Goal: Communication & Community: Answer question/provide support

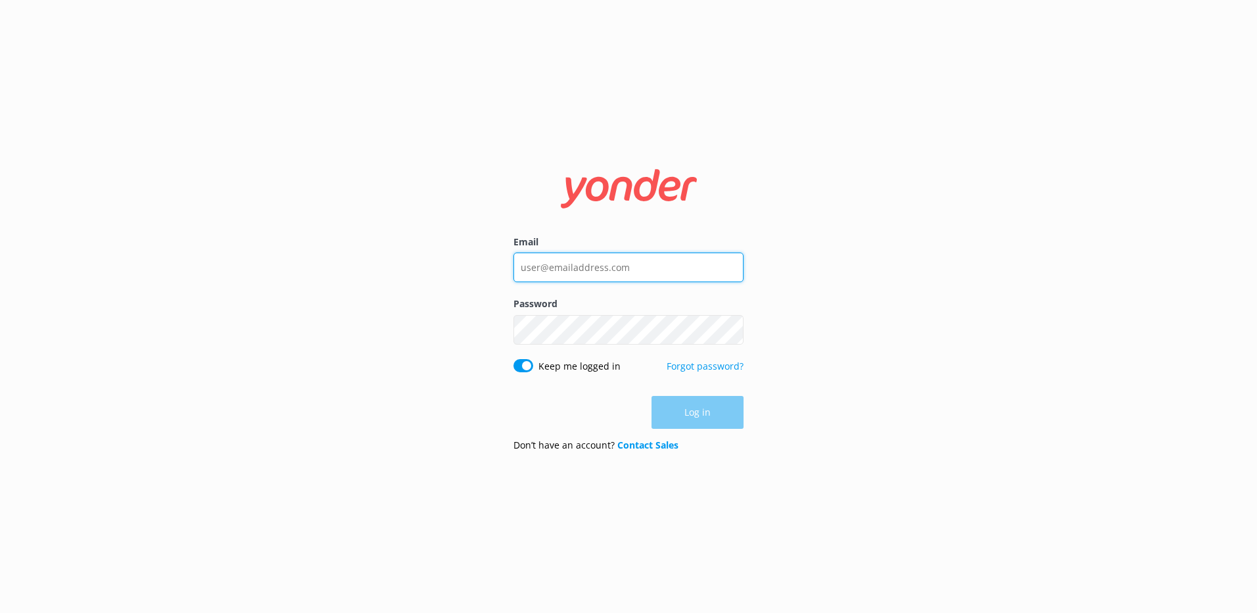
type input "[EMAIL_ADDRESS][DOMAIN_NAME]"
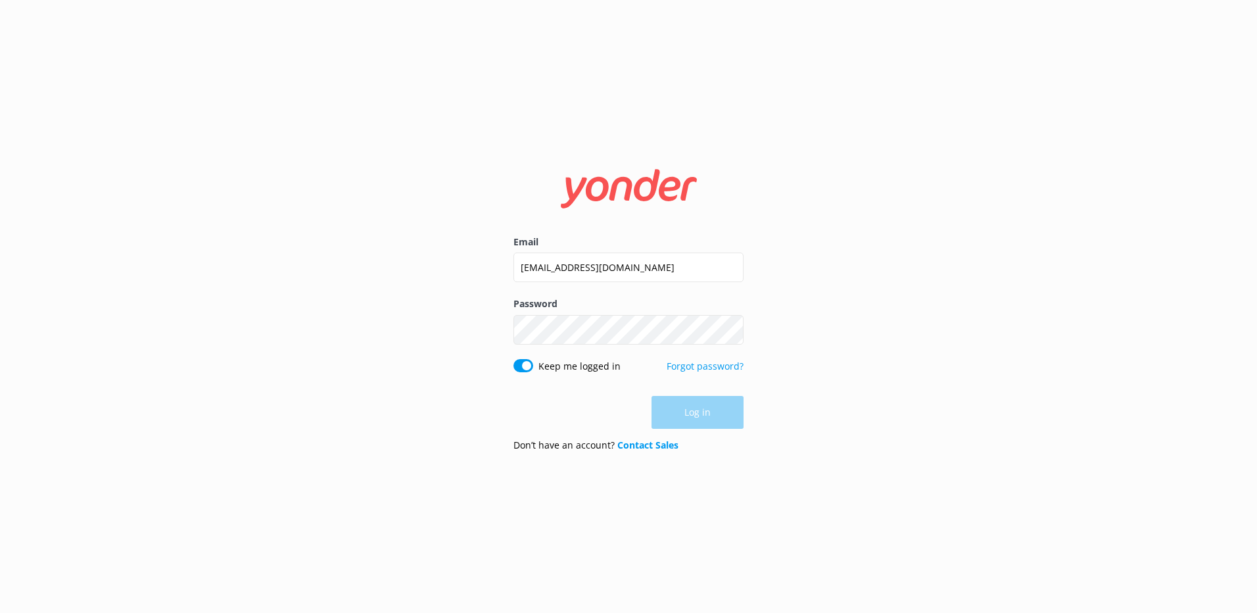
click at [701, 415] on div "Log in" at bounding box center [628, 412] width 230 height 33
click at [701, 415] on button "Log in" at bounding box center [697, 412] width 92 height 33
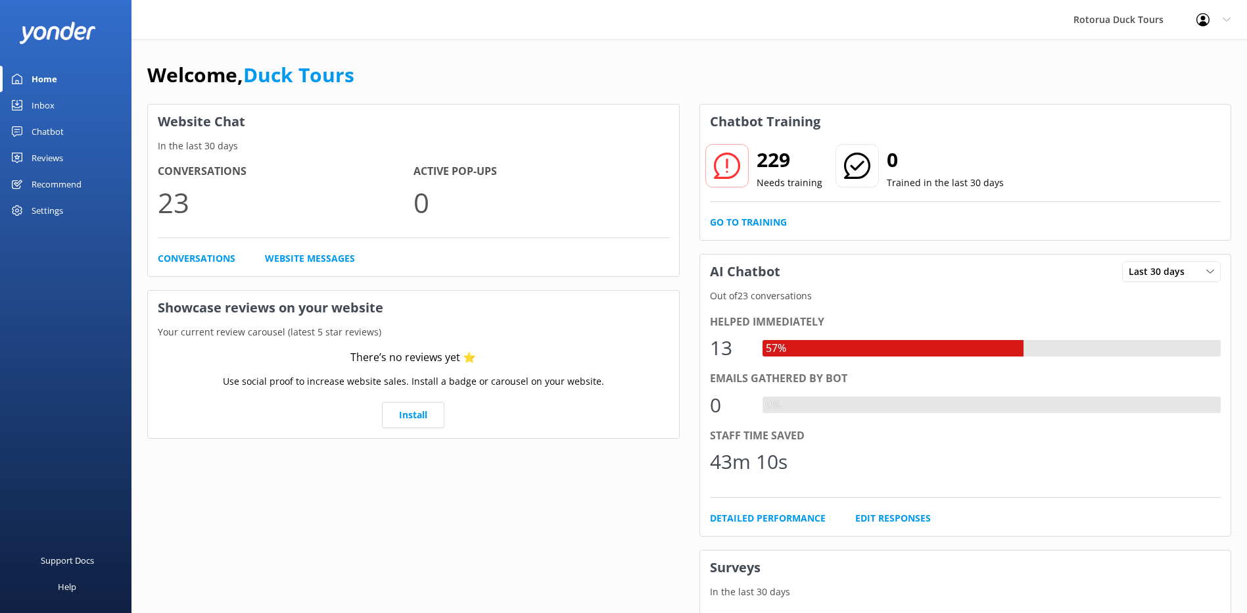
click at [43, 76] on div "Home" at bounding box center [45, 79] width 26 height 26
click at [43, 105] on div "Inbox" at bounding box center [43, 105] width 23 height 26
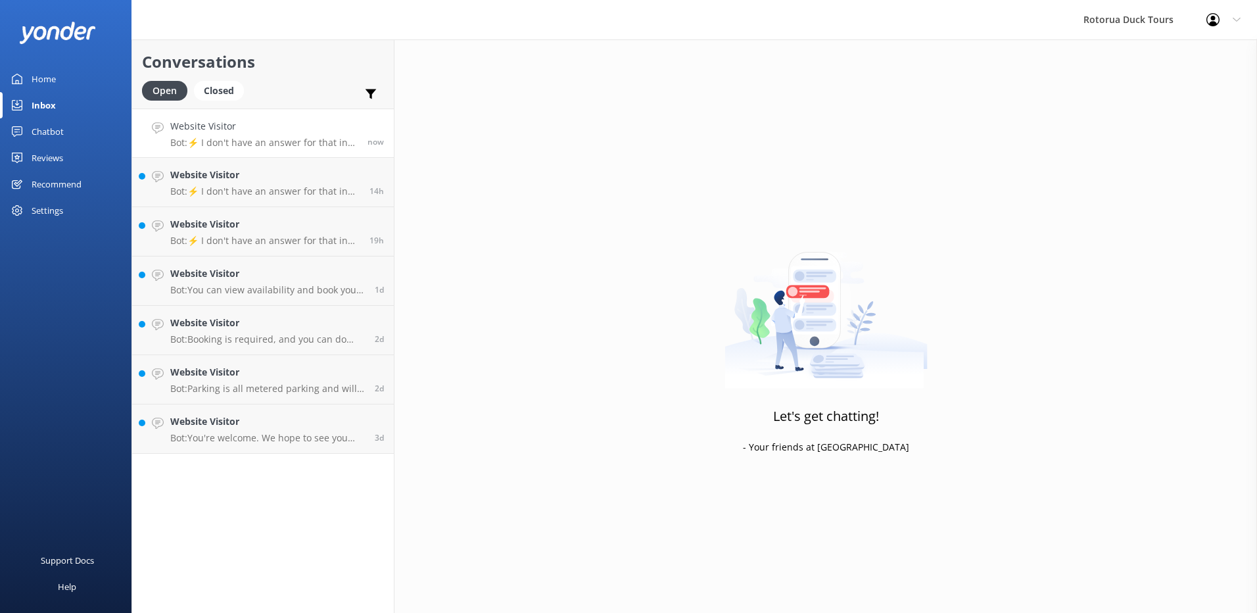
click at [272, 135] on div "Website Visitor Bot: ⚡ I don't have an answer for that in my knowledge base. Pl…" at bounding box center [263, 133] width 187 height 28
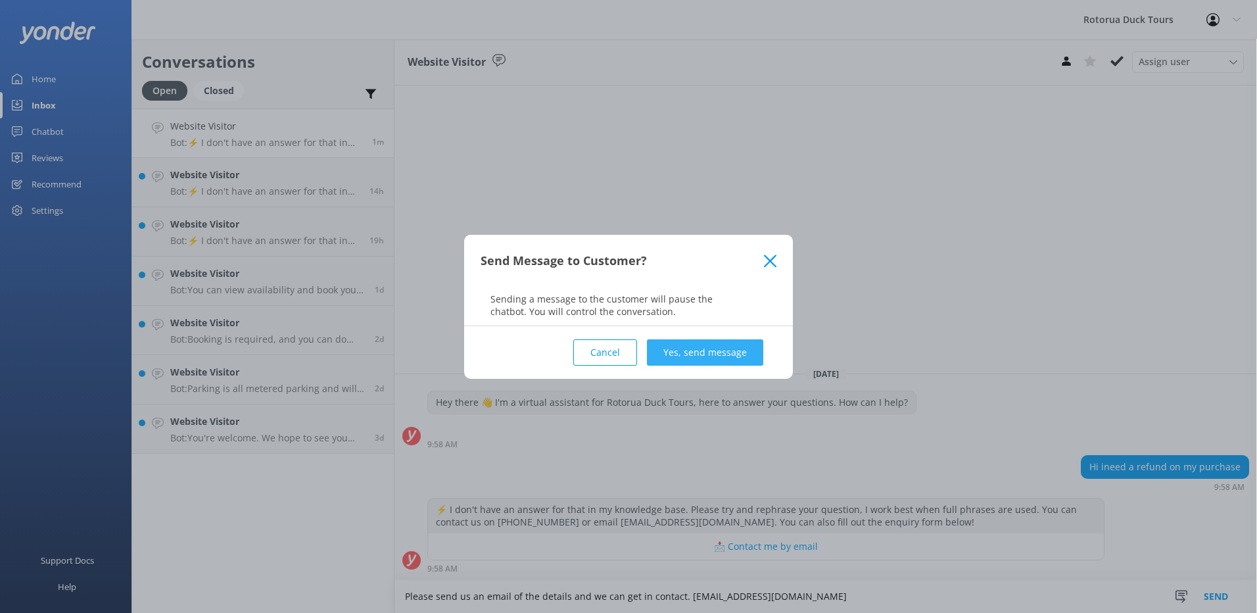
type textarea "Please send us an email of the details and we can get in contact. [EMAIL_ADDRES…"
click at [711, 349] on button "Yes, send message" at bounding box center [705, 352] width 116 height 26
